Goal: Communication & Community: Answer question/provide support

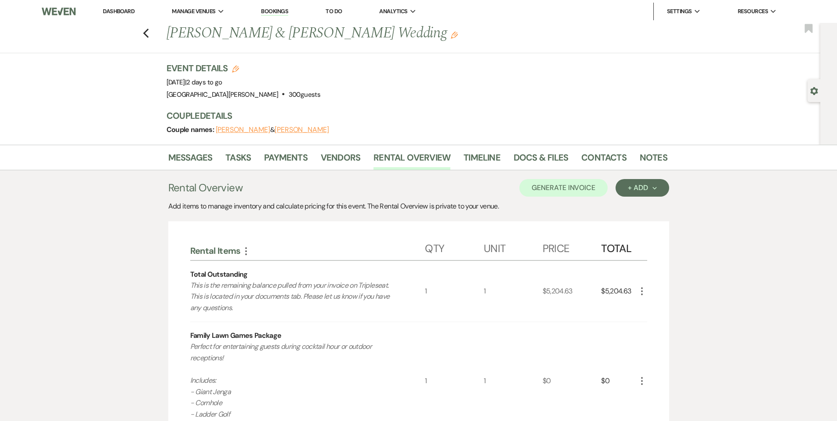
click at [108, 11] on link "Dashboard" at bounding box center [119, 10] width 32 height 7
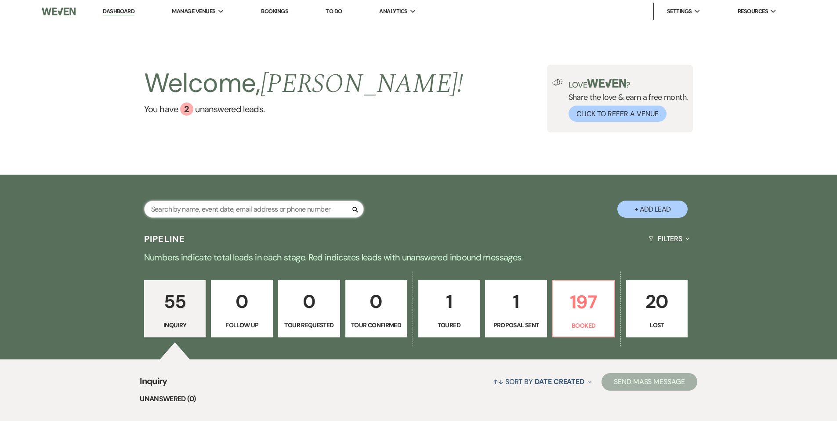
click at [216, 212] on input "text" at bounding box center [254, 208] width 220 height 17
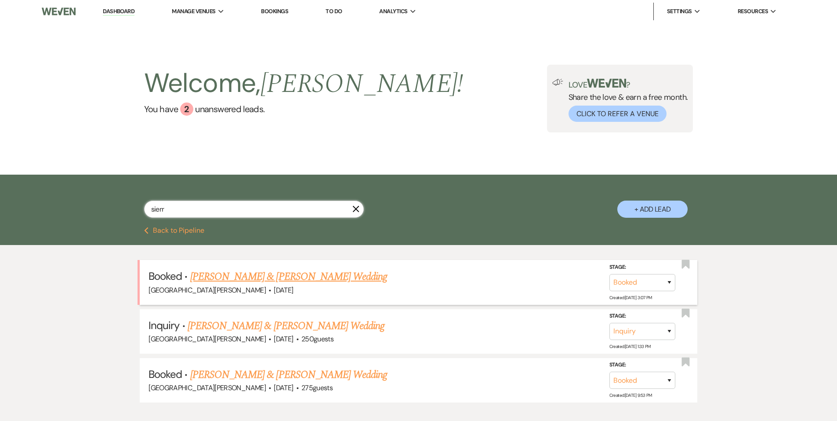
type input "sierr"
click at [269, 284] on link "[PERSON_NAME] & [PERSON_NAME] Wedding" at bounding box center [288, 277] width 197 height 16
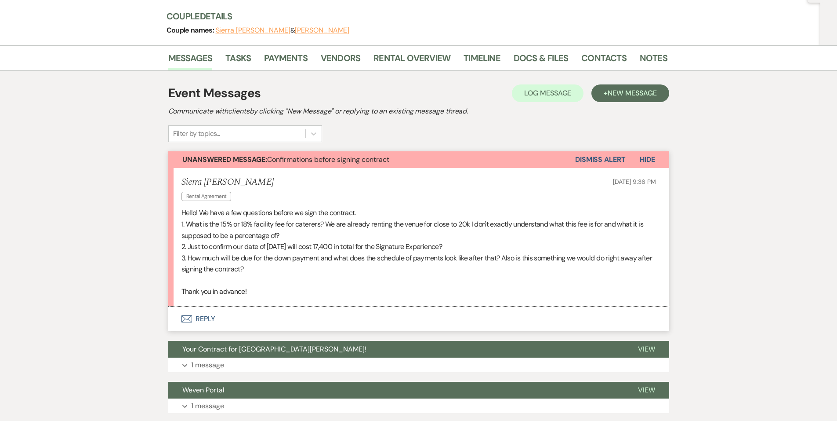
scroll to position [161, 0]
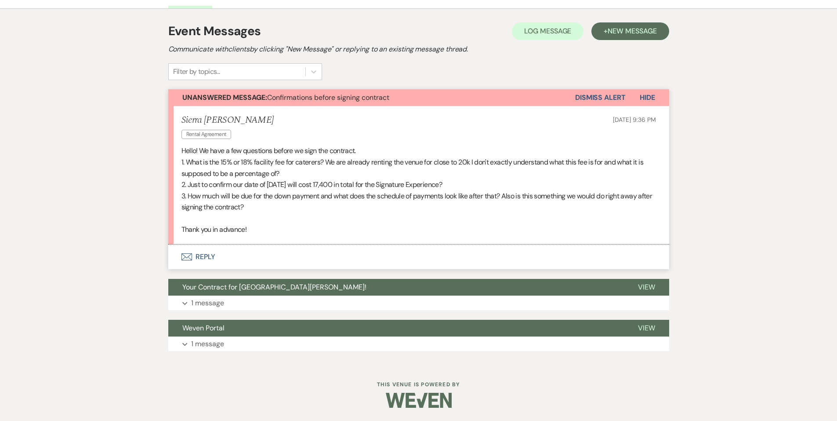
click at [233, 248] on button "Envelope Reply" at bounding box center [418, 256] width 501 height 25
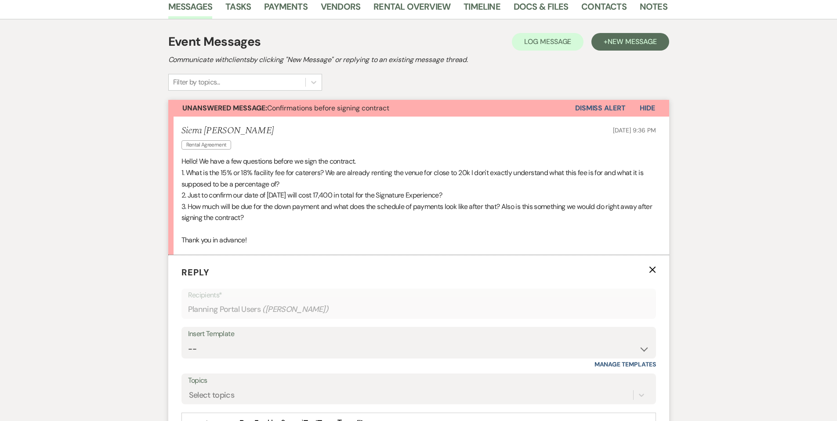
scroll to position [308, 0]
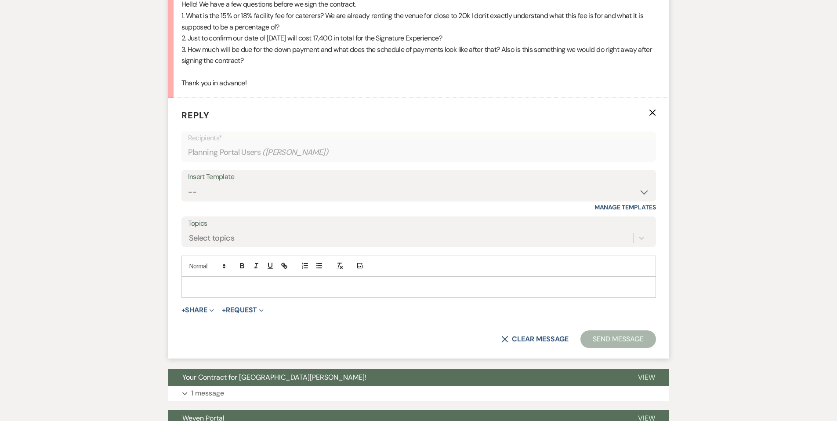
click at [245, 283] on p at bounding box center [419, 287] width 461 height 10
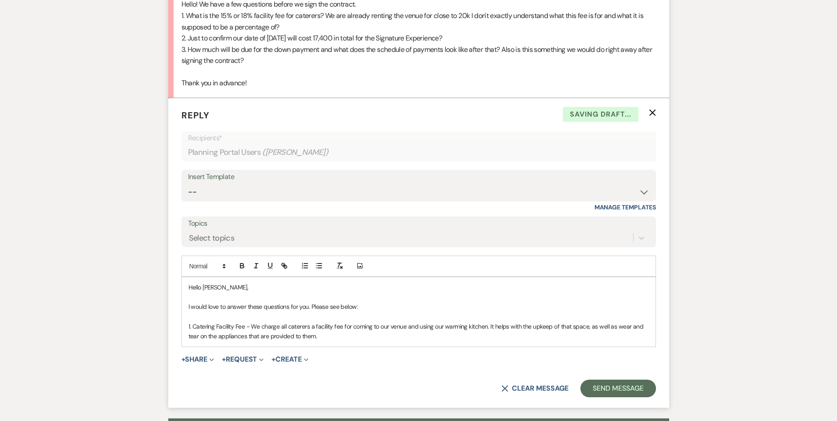
click at [338, 331] on p "1. Catering Facility Fee - We charge all caterers a facility fee for coming to …" at bounding box center [419, 331] width 461 height 20
click at [339, 336] on p "1. Catering Facility Fee - We charge all caterers a facility fee for coming to …" at bounding box center [419, 331] width 461 height 20
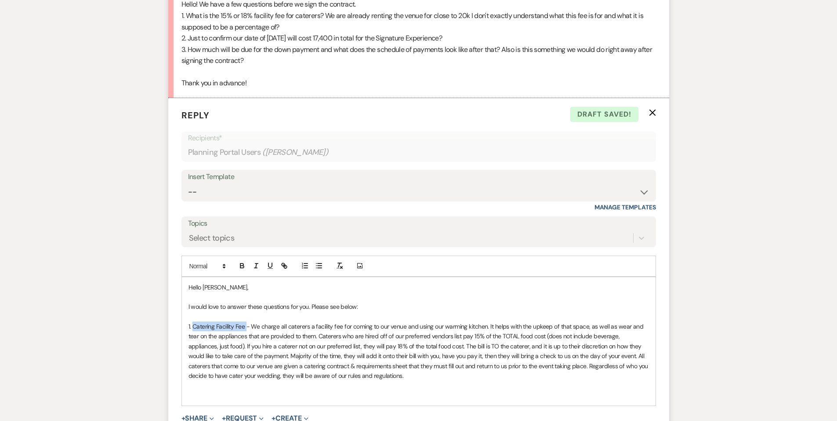
drag, startPoint x: 193, startPoint y: 323, endPoint x: 246, endPoint y: 330, distance: 53.6
click at [246, 330] on p "1. Catering Facility Fee - We charge all caterers a facility fee for coming to …" at bounding box center [419, 350] width 461 height 59
click at [240, 263] on icon "button" at bounding box center [241, 264] width 3 height 2
click at [228, 388] on p at bounding box center [419, 385] width 461 height 10
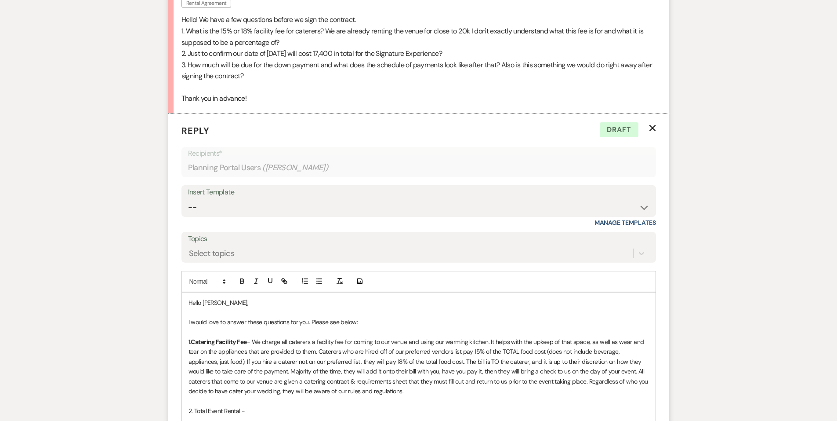
scroll to position [352, 0]
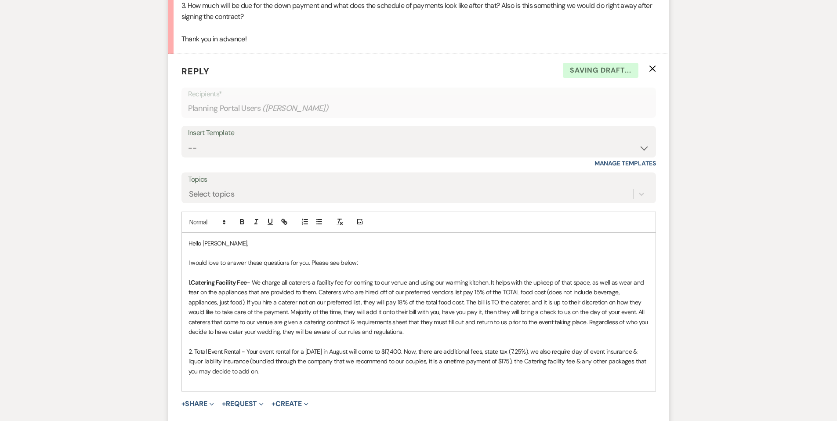
click at [298, 388] on div "Hello [PERSON_NAME], I would love to answer these questions for you. Please see…" at bounding box center [419, 312] width 474 height 158
drag, startPoint x: 240, startPoint y: 354, endPoint x: 194, endPoint y: 352, distance: 46.6
click at [194, 352] on p "2. Total Event Rental - Your event rental for a [DATE] in August will come to $…" at bounding box center [419, 360] width 461 height 29
click at [241, 221] on icon "button" at bounding box center [242, 222] width 8 height 8
click at [287, 367] on p "2. Total Event Rental - Your event rental for a [DATE] in August will come to $…" at bounding box center [419, 360] width 461 height 29
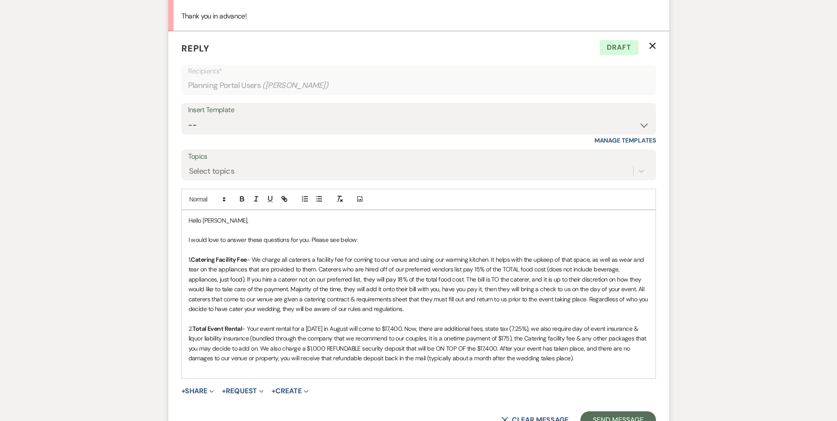
scroll to position [439, 0]
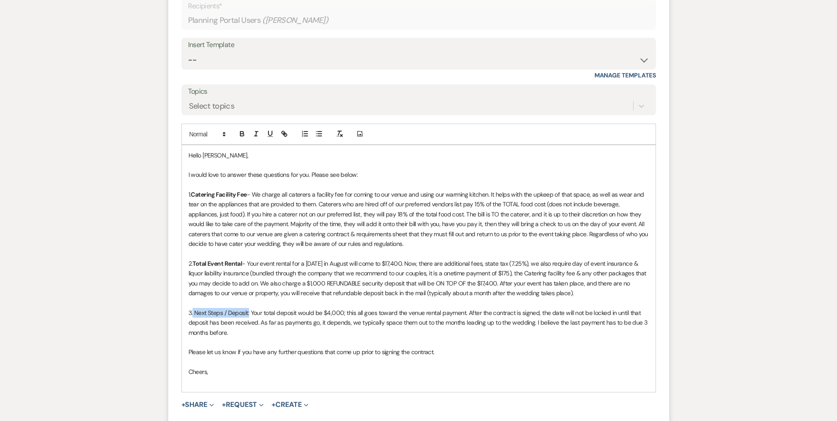
drag, startPoint x: 245, startPoint y: 313, endPoint x: 193, endPoint y: 312, distance: 52.3
click at [193, 312] on p "3. Next Steps / Deposit: Your total deposit would be $4,000; this all goes towa…" at bounding box center [419, 322] width 461 height 29
click at [243, 132] on icon "button" at bounding box center [241, 132] width 3 height 2
click at [329, 389] on div "Hello [PERSON_NAME], I would love to answer these questions for you. Please see…" at bounding box center [419, 268] width 474 height 247
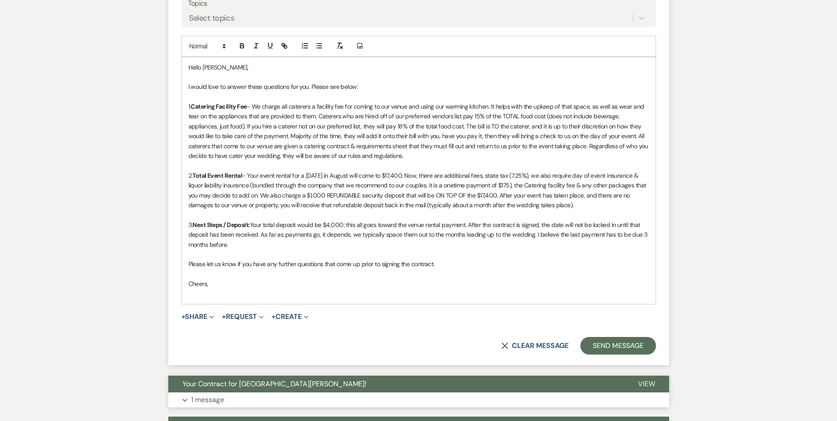
scroll to position [615, 0]
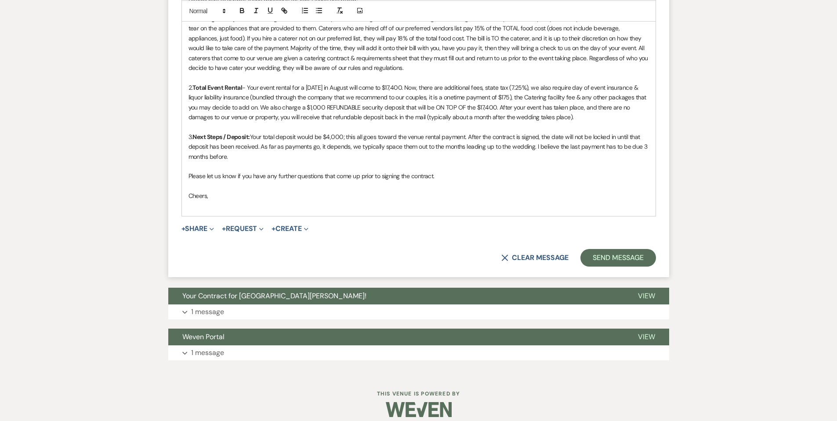
click at [631, 268] on form "Reply X Draft Recipients* Planning Portal Users ( [PERSON_NAME] ) Insert Templa…" at bounding box center [418, 33] width 501 height 487
click at [634, 257] on button "Send Message" at bounding box center [618, 258] width 75 height 18
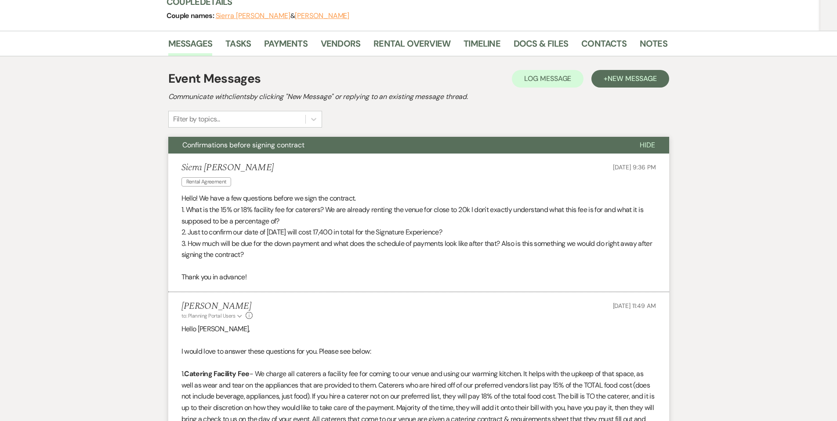
scroll to position [0, 0]
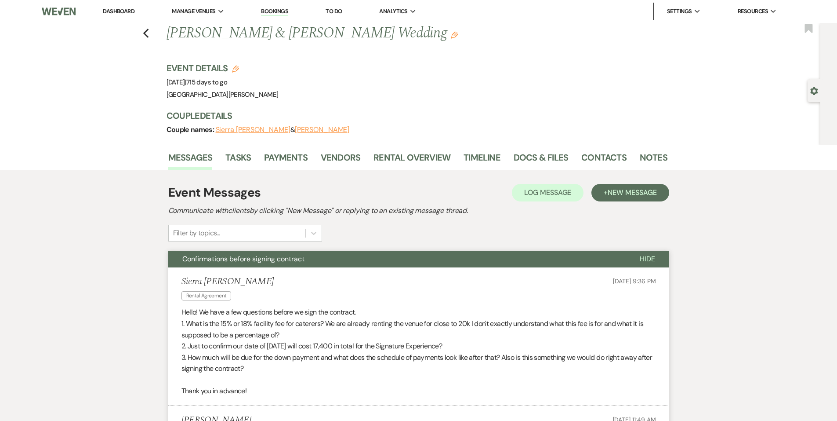
click at [124, 10] on link "Dashboard" at bounding box center [119, 10] width 32 height 7
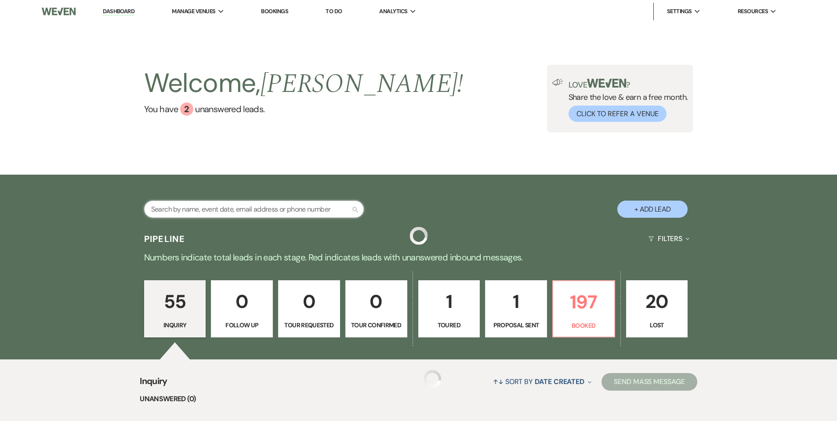
click at [217, 201] on input "text" at bounding box center [254, 208] width 220 height 17
type input "rahma"
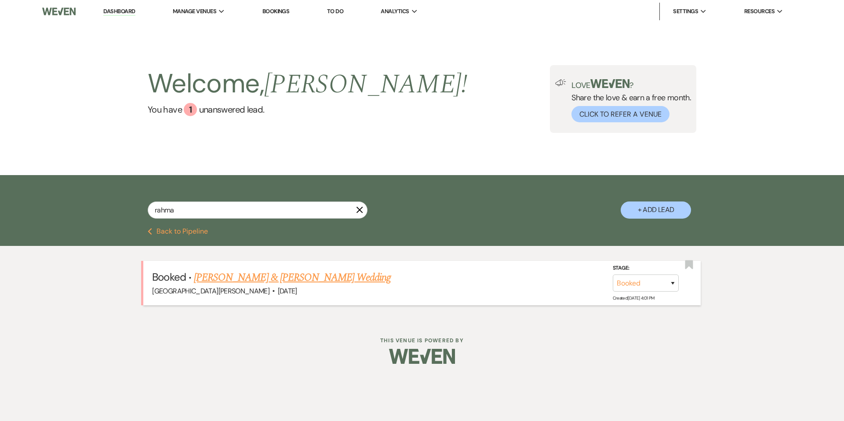
click at [250, 276] on link "[PERSON_NAME] & [PERSON_NAME] Wedding" at bounding box center [292, 277] width 197 height 16
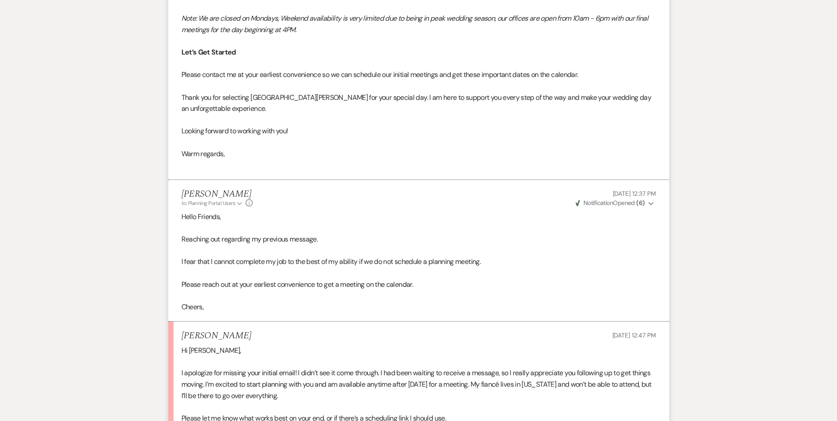
scroll to position [747, 0]
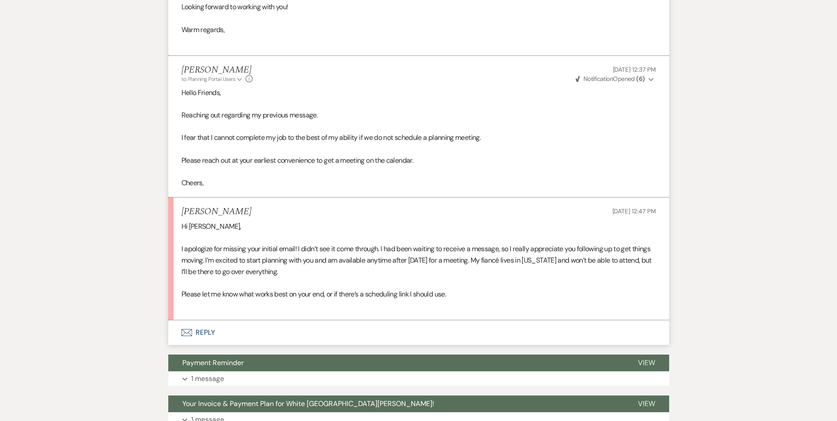
click at [184, 336] on button "Envelope Reply" at bounding box center [418, 332] width 501 height 25
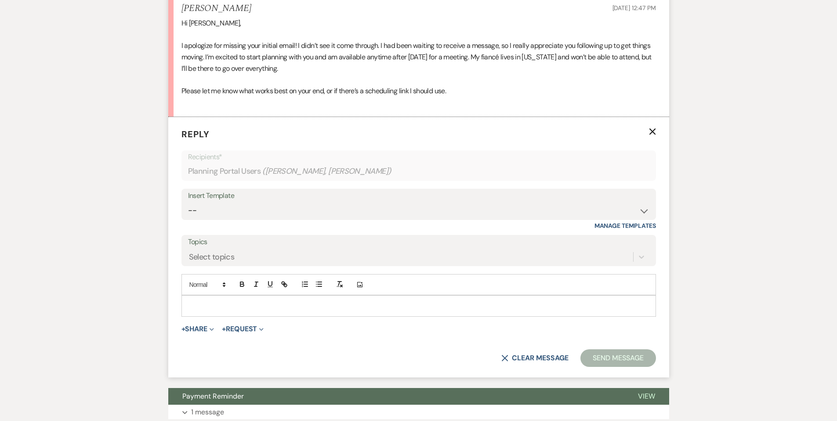
scroll to position [1141, 0]
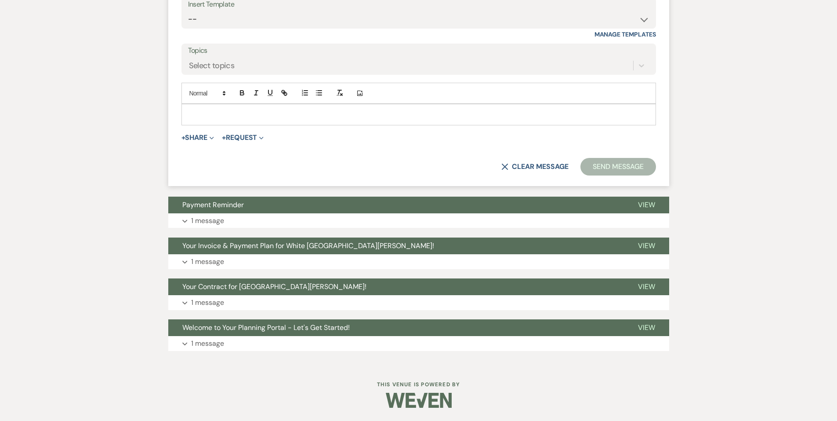
click at [238, 113] on p at bounding box center [419, 114] width 461 height 10
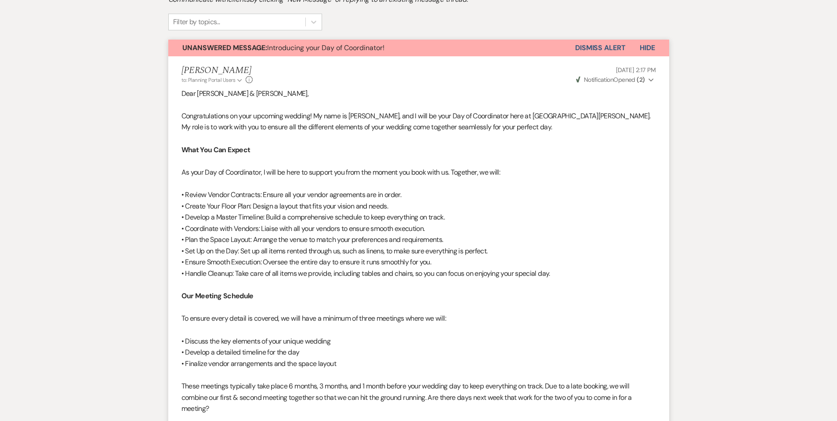
scroll to position [0, 0]
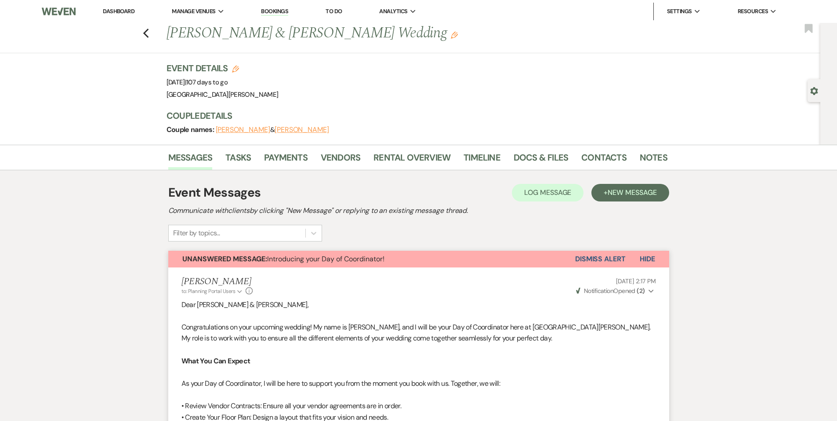
click at [116, 7] on li "Dashboard" at bounding box center [118, 12] width 40 height 18
click at [118, 8] on link "Dashboard" at bounding box center [119, 10] width 32 height 7
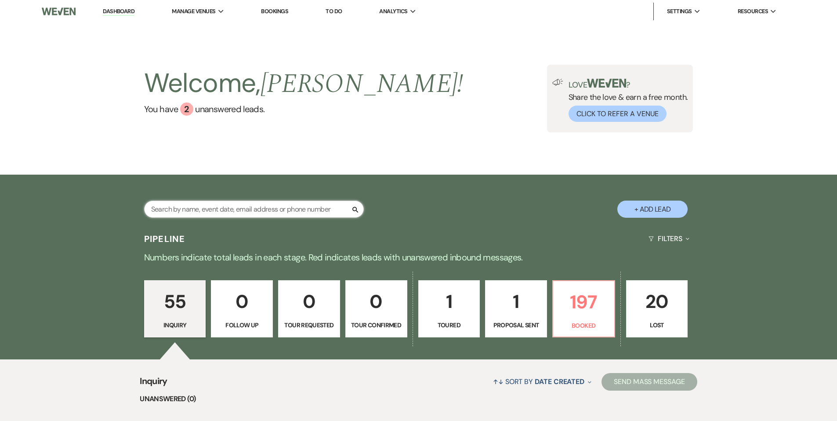
click at [203, 208] on input "text" at bounding box center [254, 208] width 220 height 17
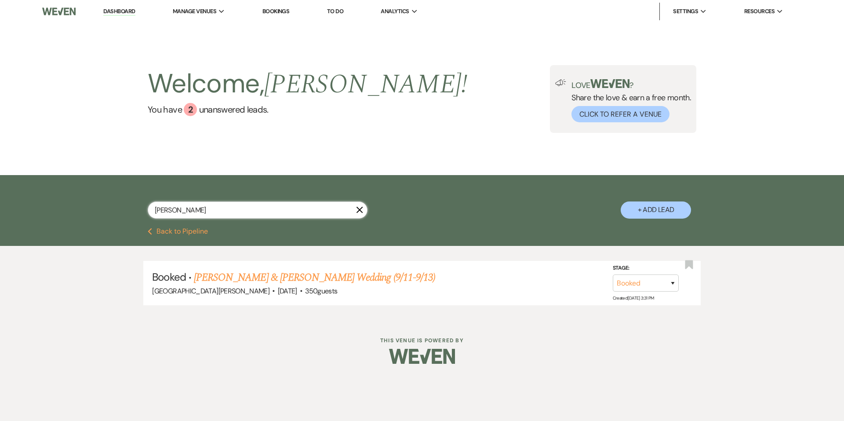
type input "[PERSON_NAME]"
click at [297, 276] on link "[PERSON_NAME] & [PERSON_NAME] Wedding (9/11-9/13)" at bounding box center [314, 277] width 241 height 16
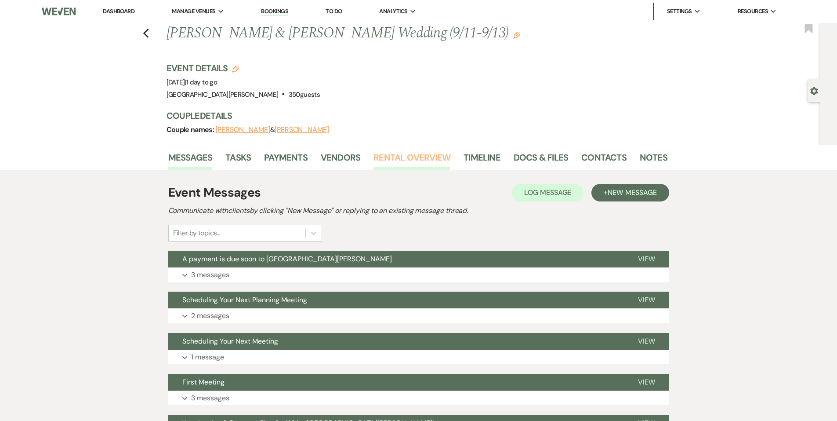
click at [442, 153] on link "Rental Overview" at bounding box center [412, 159] width 77 height 19
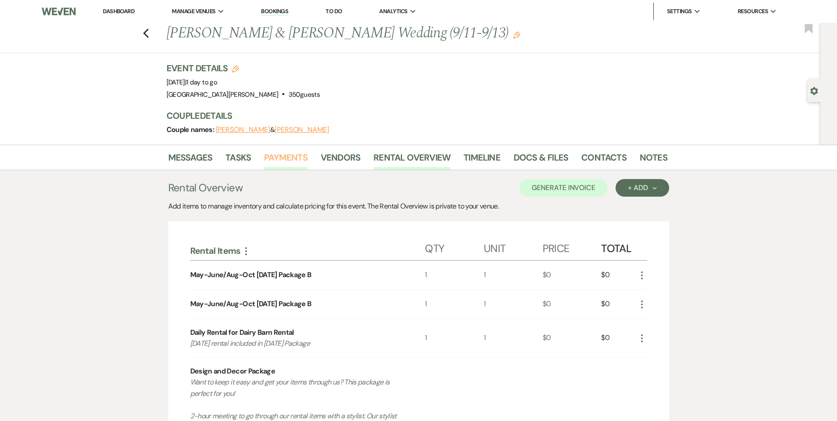
click at [293, 167] on link "Payments" at bounding box center [286, 159] width 44 height 19
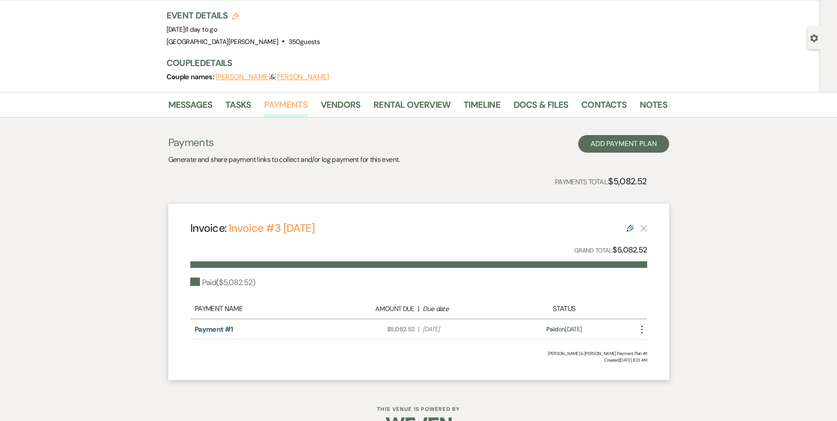
scroll to position [77, 0]
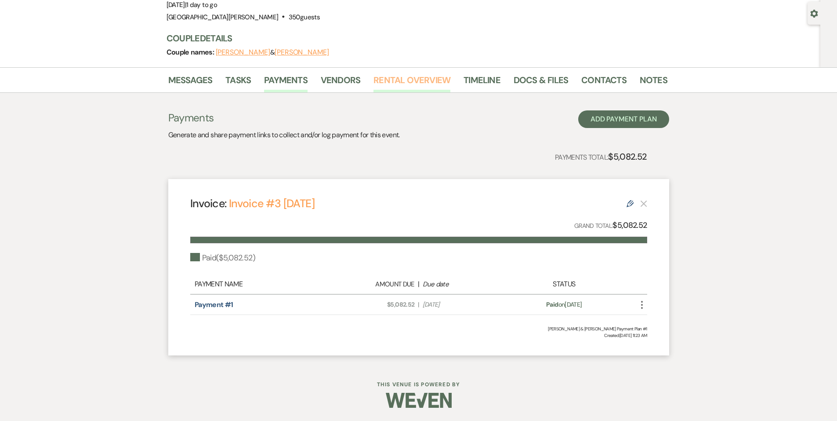
click at [423, 86] on link "Rental Overview" at bounding box center [412, 82] width 77 height 19
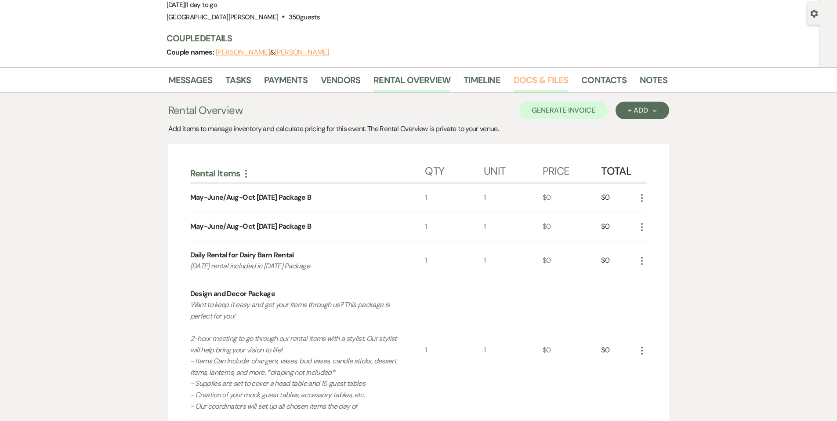
click at [538, 80] on link "Docs & Files" at bounding box center [541, 82] width 54 height 19
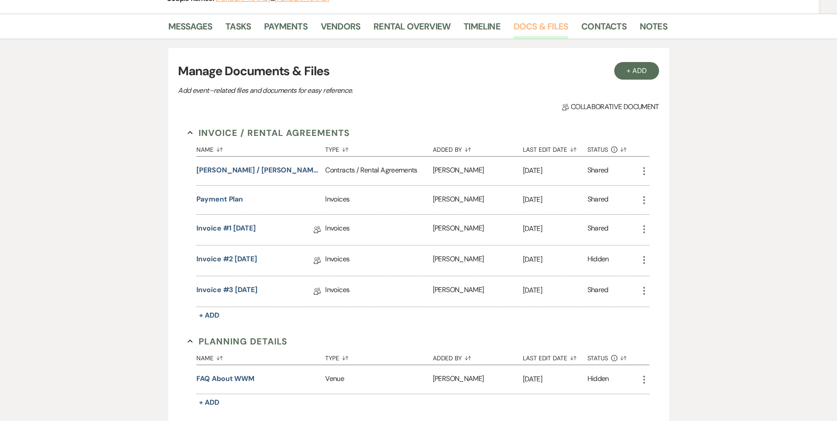
scroll to position [165, 0]
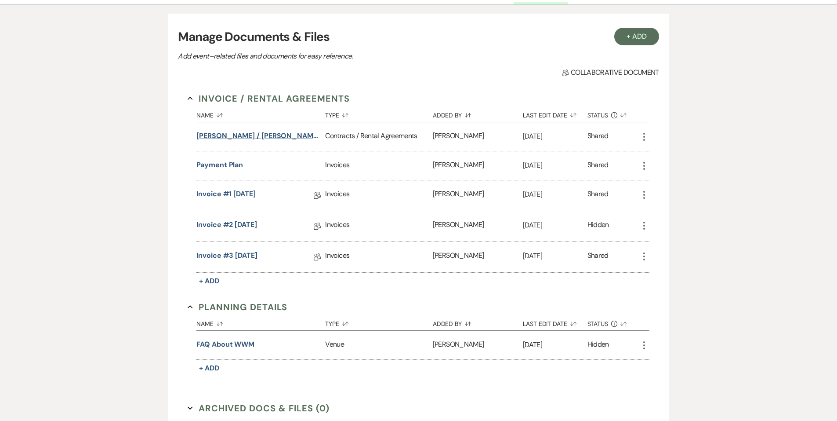
click at [244, 140] on button "[PERSON_NAME] / [PERSON_NAME] Wedding" at bounding box center [258, 136] width 125 height 11
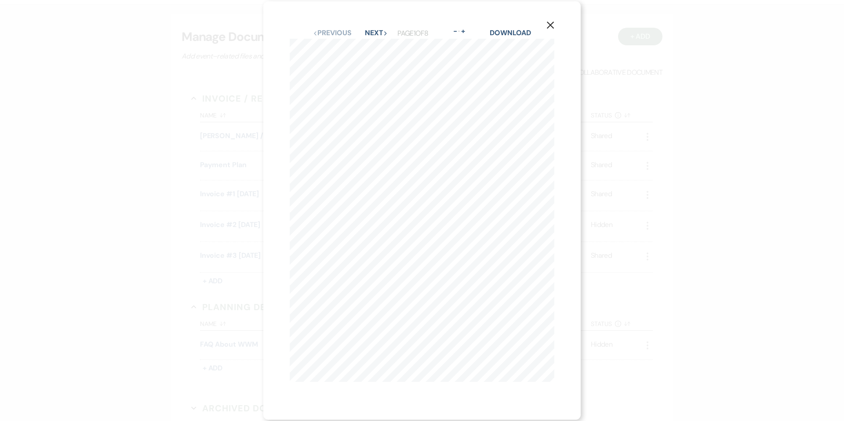
click at [370, 25] on div "X Previous Previous Next Next Page 1 of 8 - Zoom + Download" at bounding box center [421, 210] width 317 height 418
click at [374, 29] on button "Next Next" at bounding box center [376, 32] width 23 height 7
click at [341, 39] on button "Previous Previous" at bounding box center [331, 39] width 38 height 7
click at [378, 34] on button "Next Next" at bounding box center [376, 32] width 23 height 7
click at [560, 29] on div "X Previous Previous Next Next Page 2 of 8 - Zoom + Download" at bounding box center [421, 210] width 317 height 407
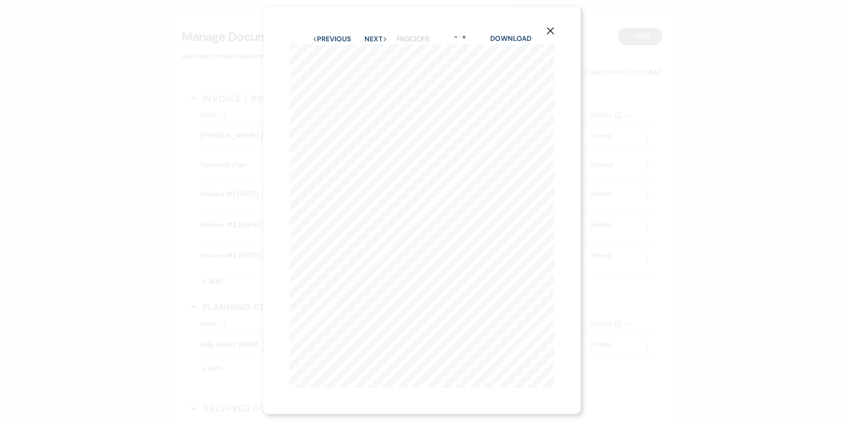
click at [557, 29] on button "X" at bounding box center [550, 30] width 13 height 15
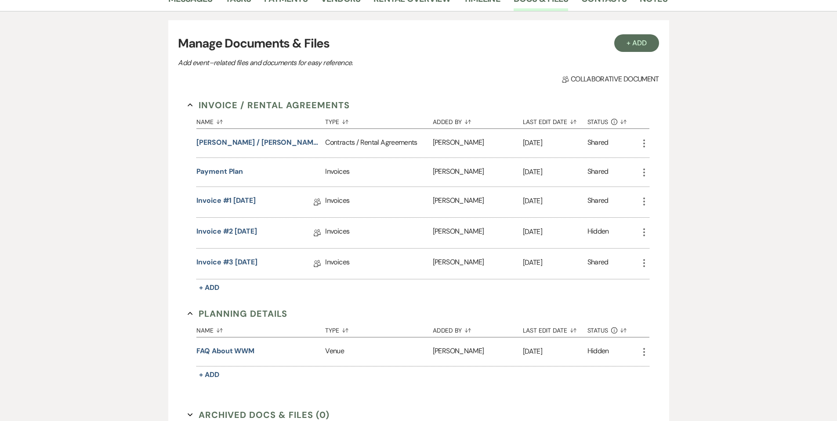
scroll to position [0, 0]
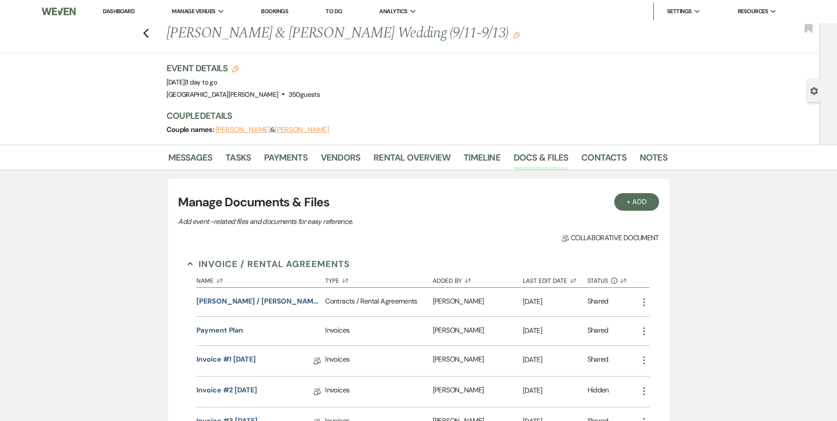
click at [215, 158] on li "Messages" at bounding box center [197, 159] width 58 height 21
click at [188, 166] on link "Messages" at bounding box center [190, 159] width 44 height 19
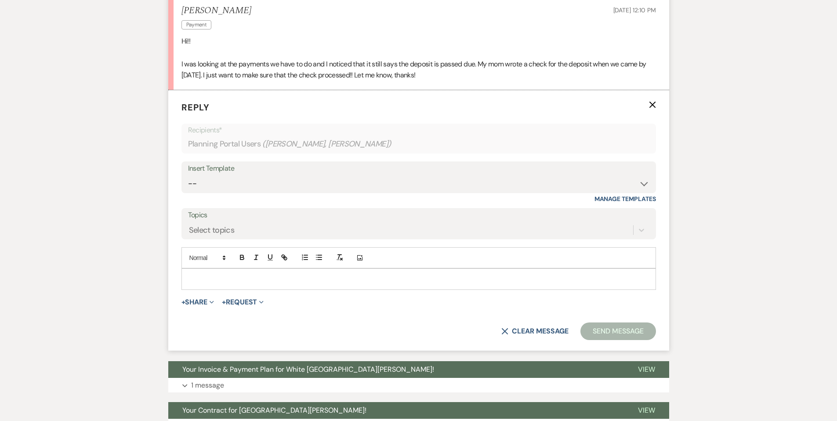
scroll to position [273, 0]
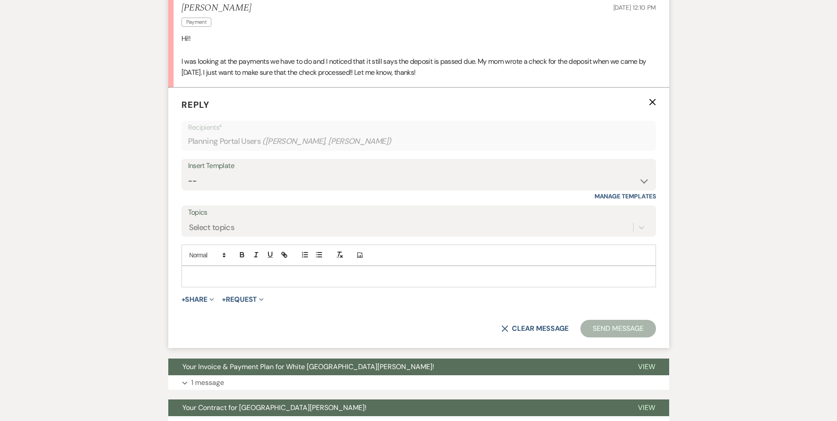
click at [410, 278] on p at bounding box center [419, 276] width 461 height 10
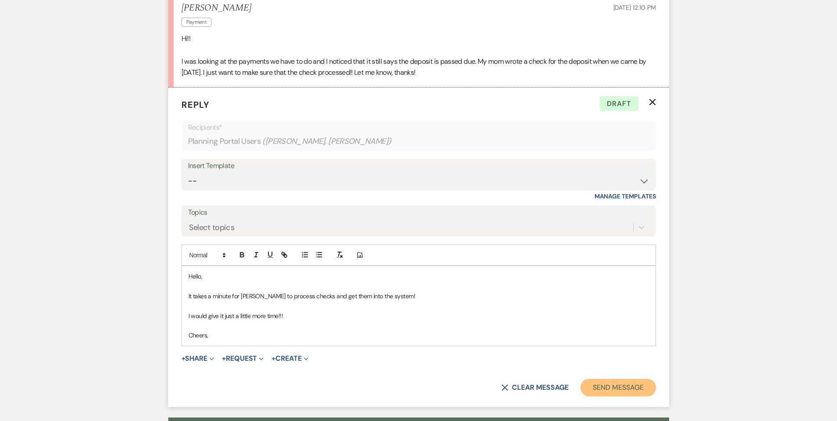
click at [650, 389] on button "Send Message" at bounding box center [618, 387] width 75 height 18
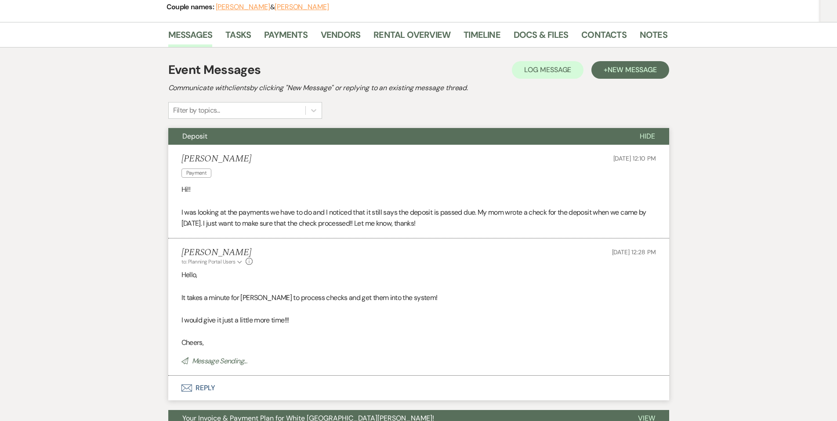
scroll to position [0, 0]
